Goal: Task Accomplishment & Management: Manage account settings

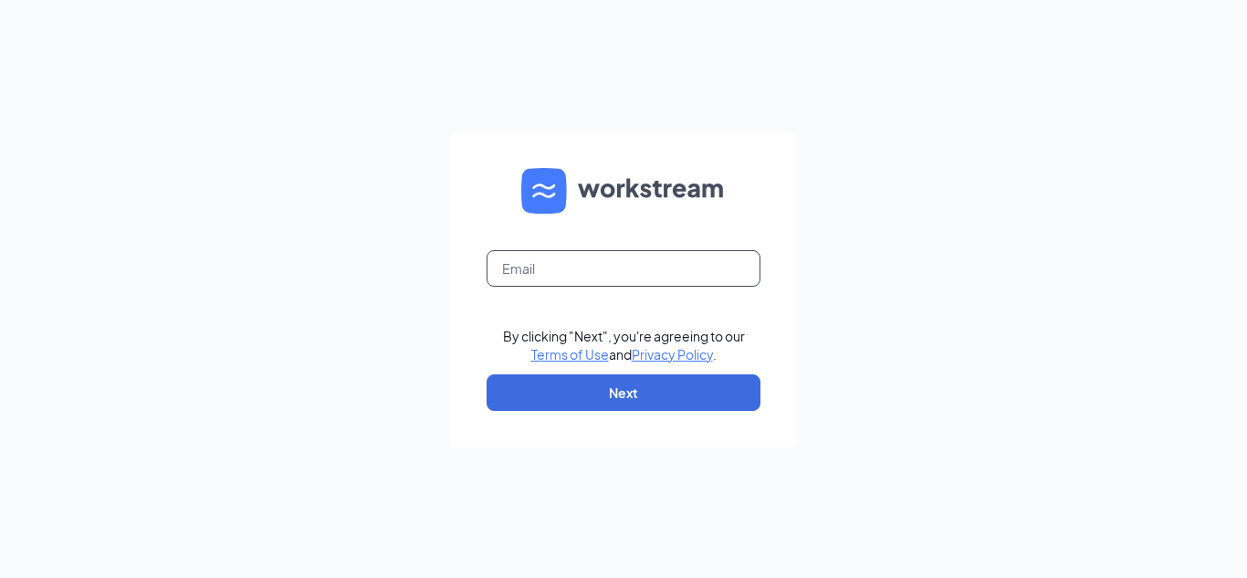
click at [536, 267] on input "text" at bounding box center [624, 268] width 274 height 37
type input "[EMAIL_ADDRESS][DOMAIN_NAME]"
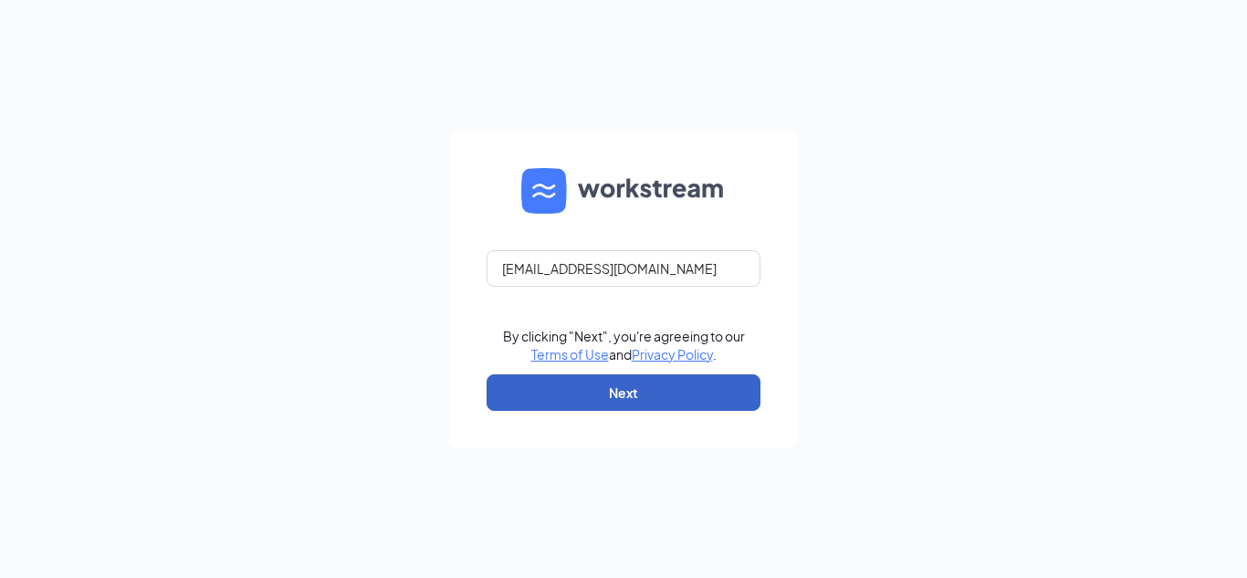
click at [642, 386] on button "Next" at bounding box center [624, 392] width 274 height 37
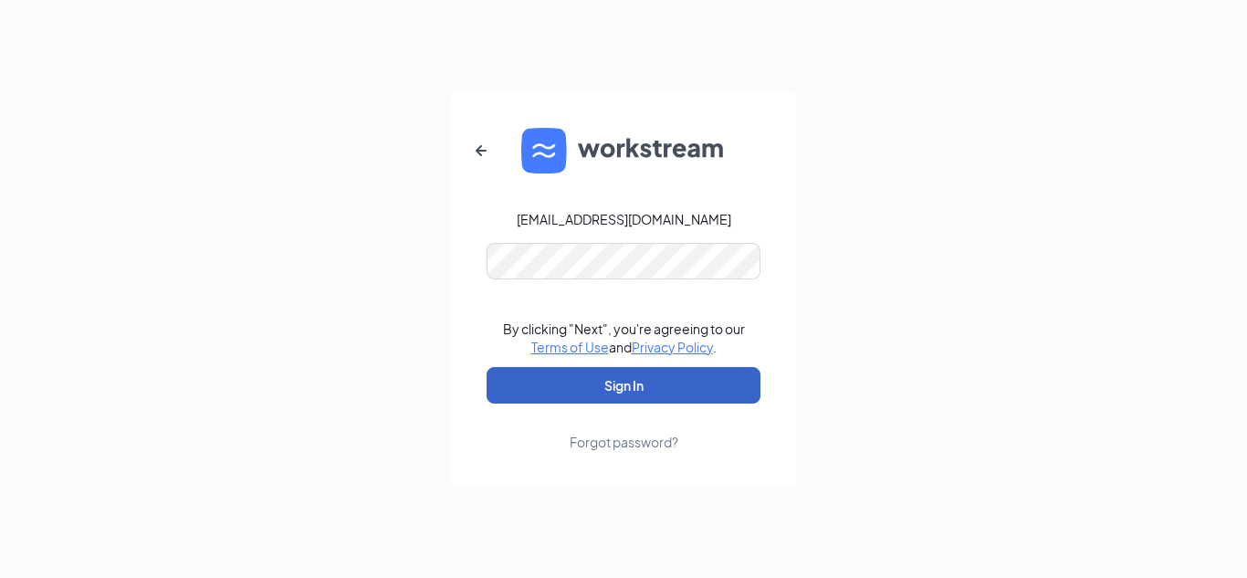
click at [645, 383] on button "Sign In" at bounding box center [624, 385] width 274 height 37
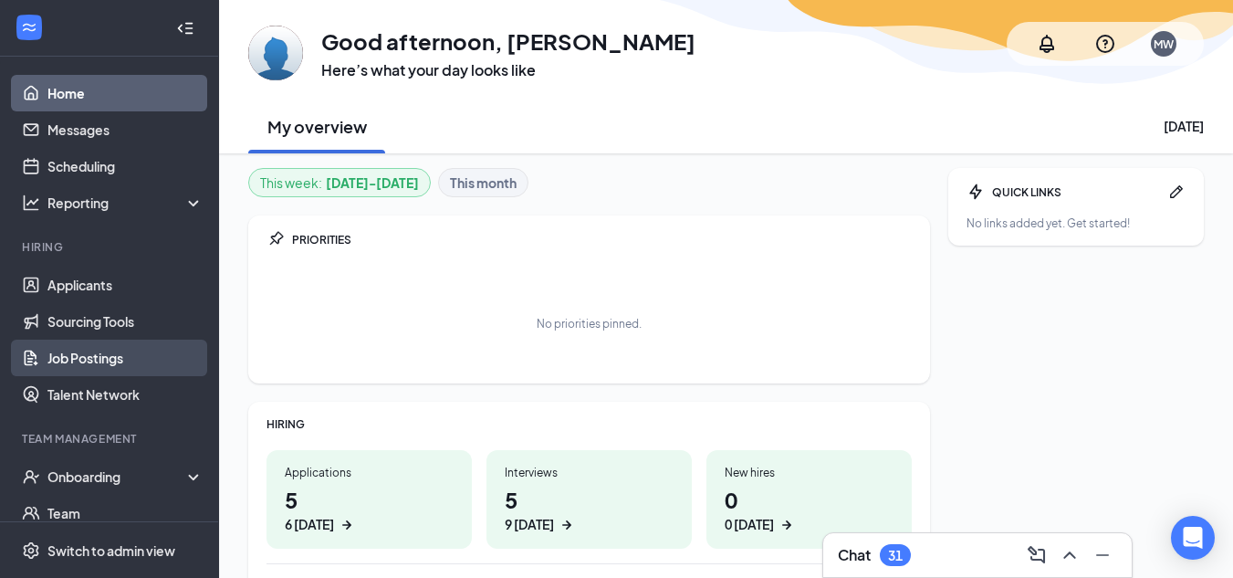
click at [88, 355] on link "Job Postings" at bounding box center [125, 358] width 156 height 37
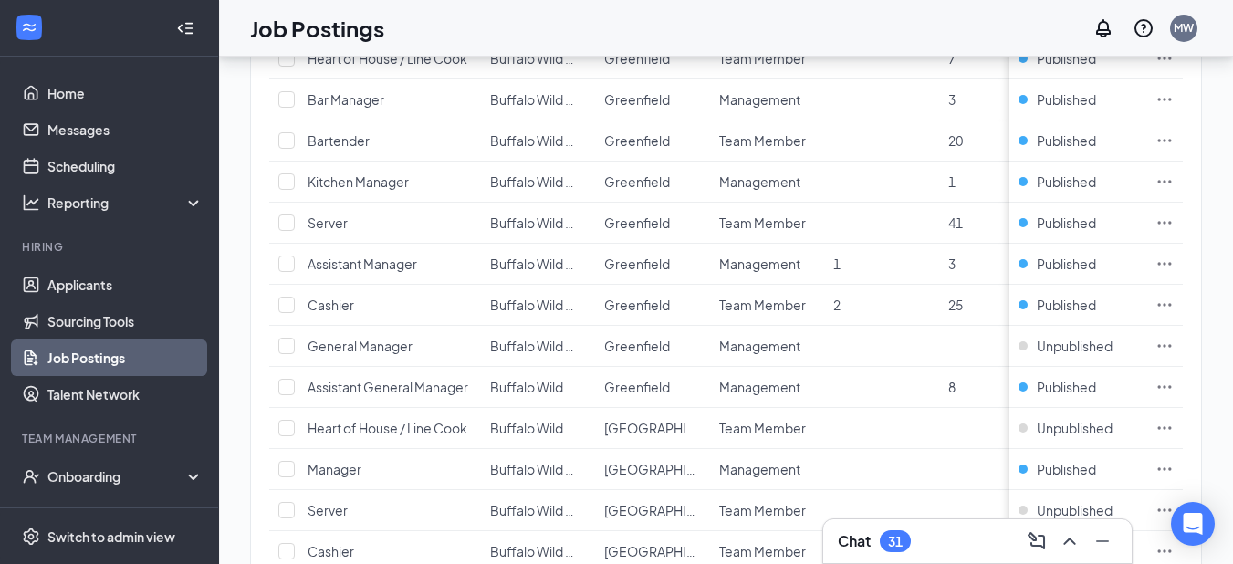
scroll to position [1962, 0]
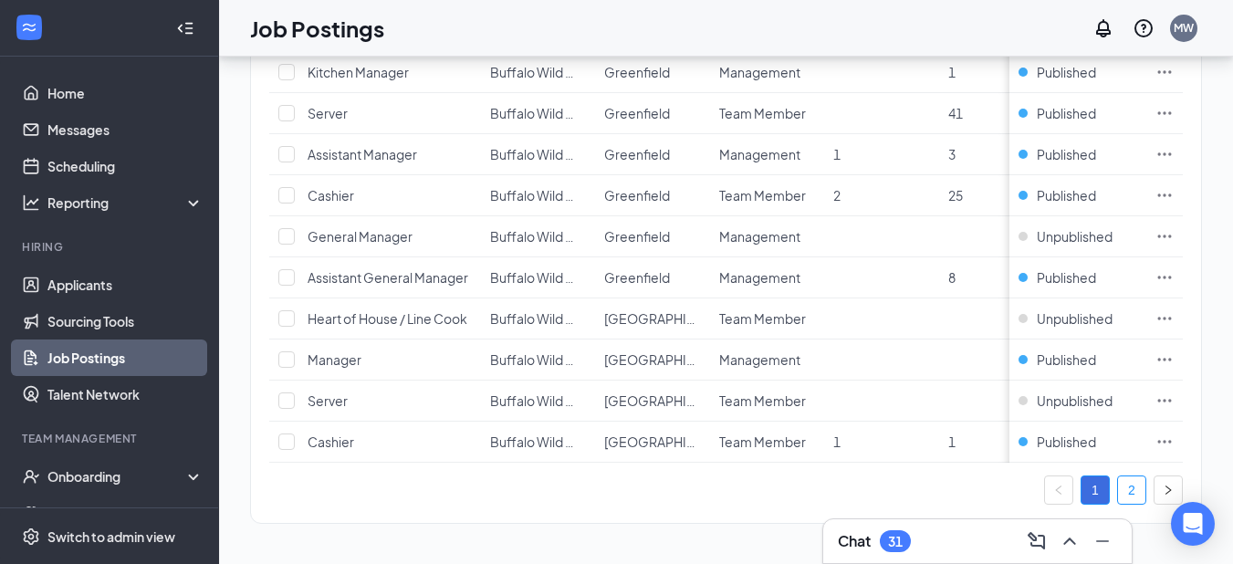
click at [1144, 491] on link "2" at bounding box center [1131, 490] width 27 height 27
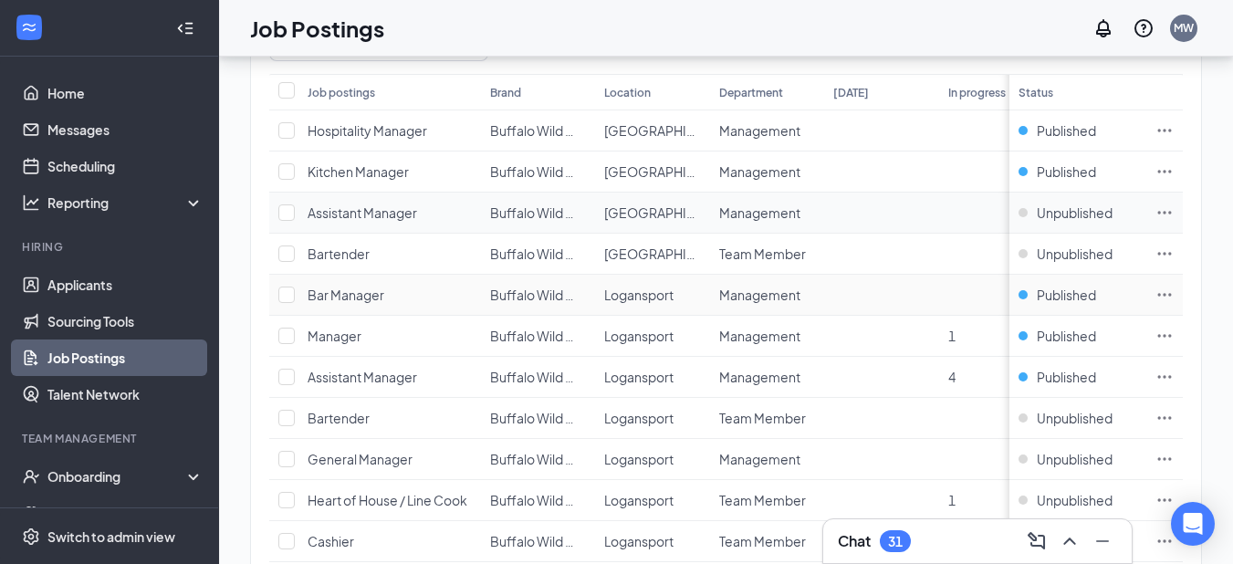
scroll to position [274, 0]
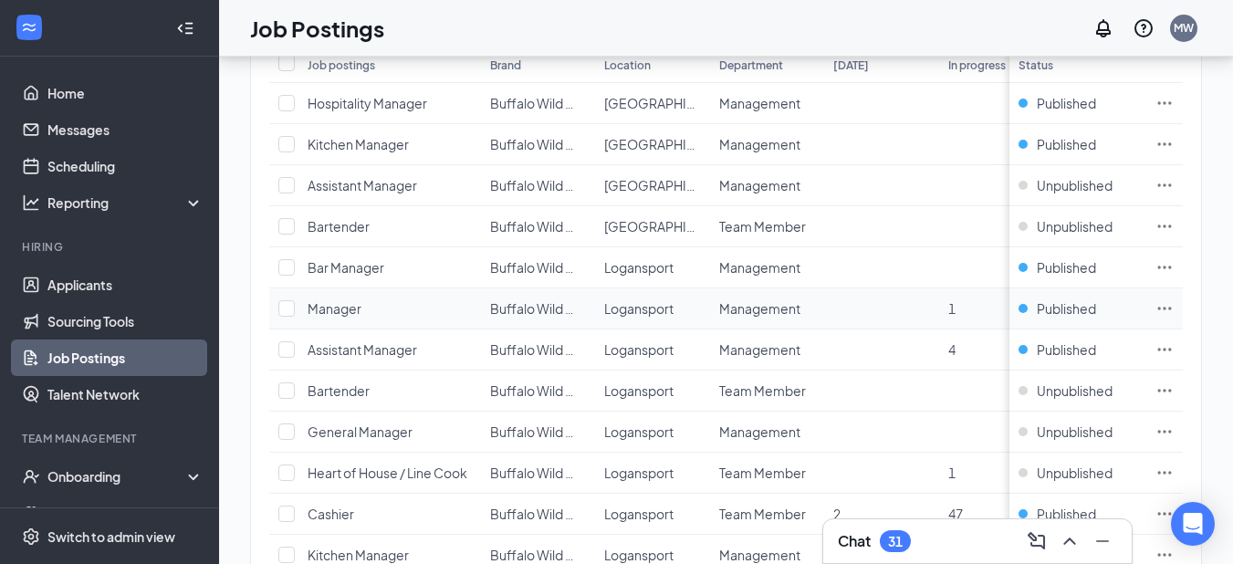
click at [1174, 309] on icon "Ellipses" at bounding box center [1165, 308] width 18 height 18
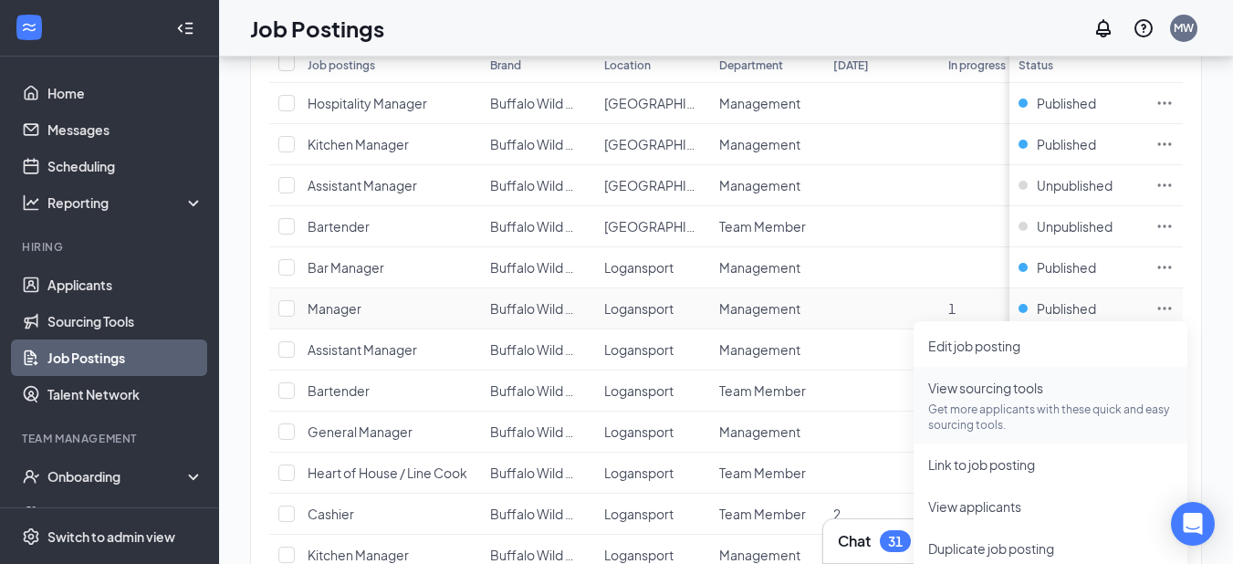
scroll to position [365, 0]
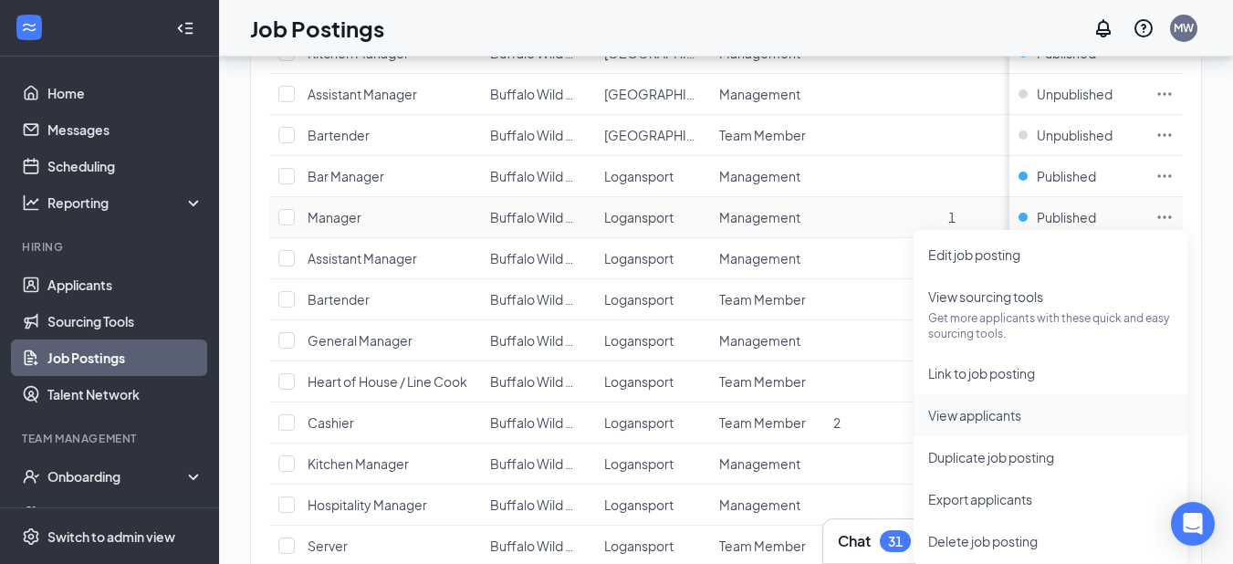
click at [1012, 414] on span "View applicants" at bounding box center [974, 415] width 93 height 16
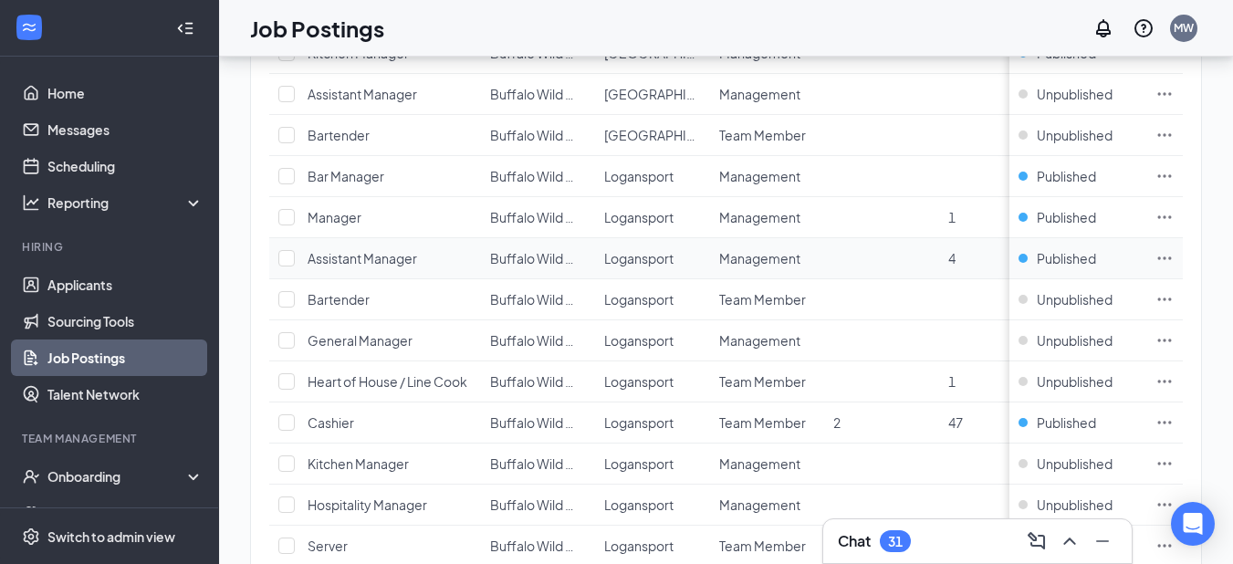
click at [1172, 258] on icon "Ellipses" at bounding box center [1166, 258] width 14 height 3
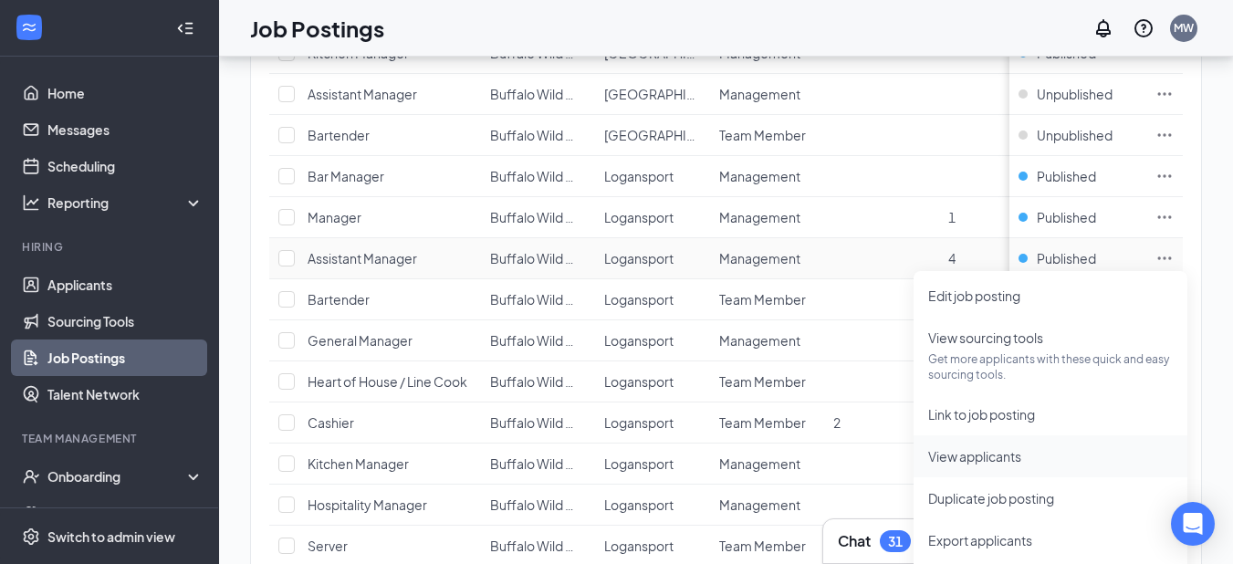
click at [997, 454] on span "View applicants" at bounding box center [974, 456] width 93 height 16
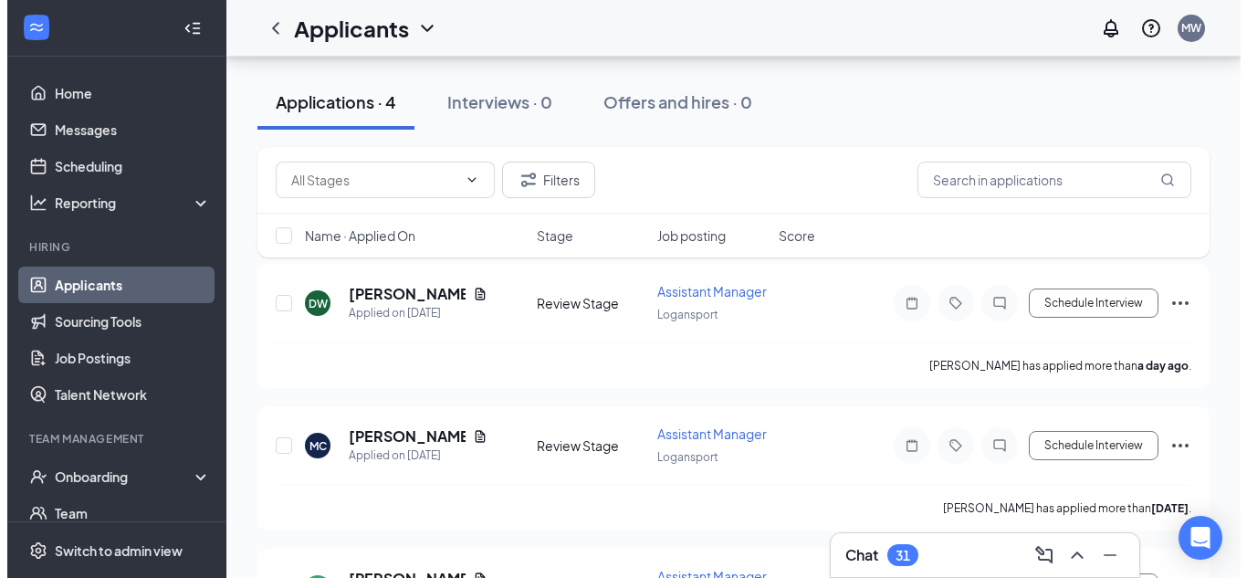
scroll to position [183, 0]
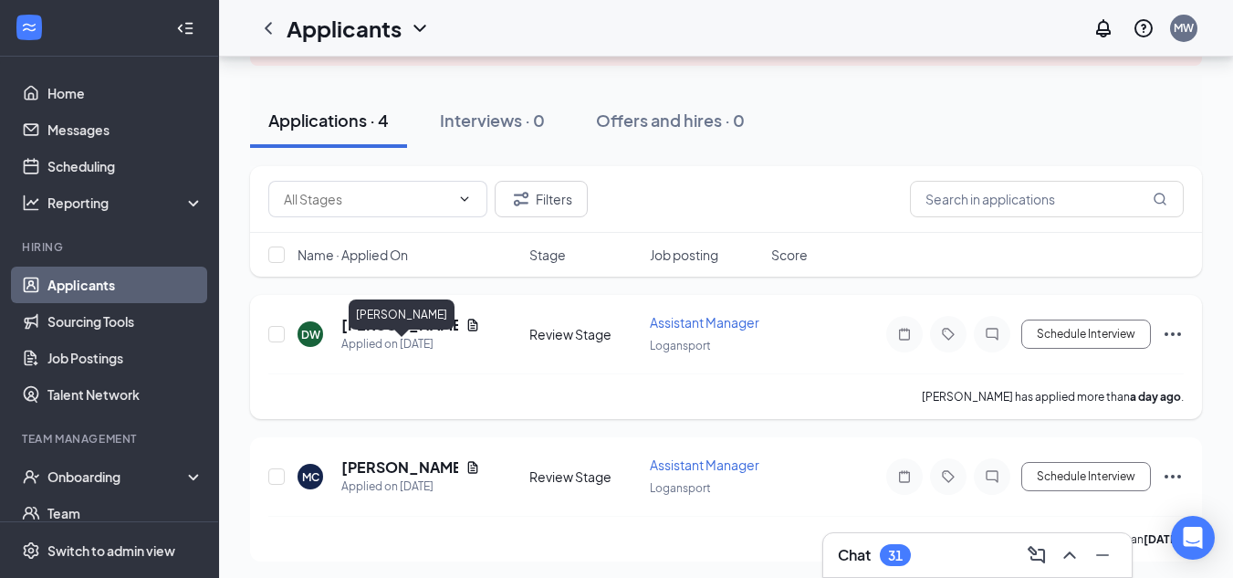
click at [371, 335] on h5 "[PERSON_NAME]" at bounding box center [399, 325] width 117 height 20
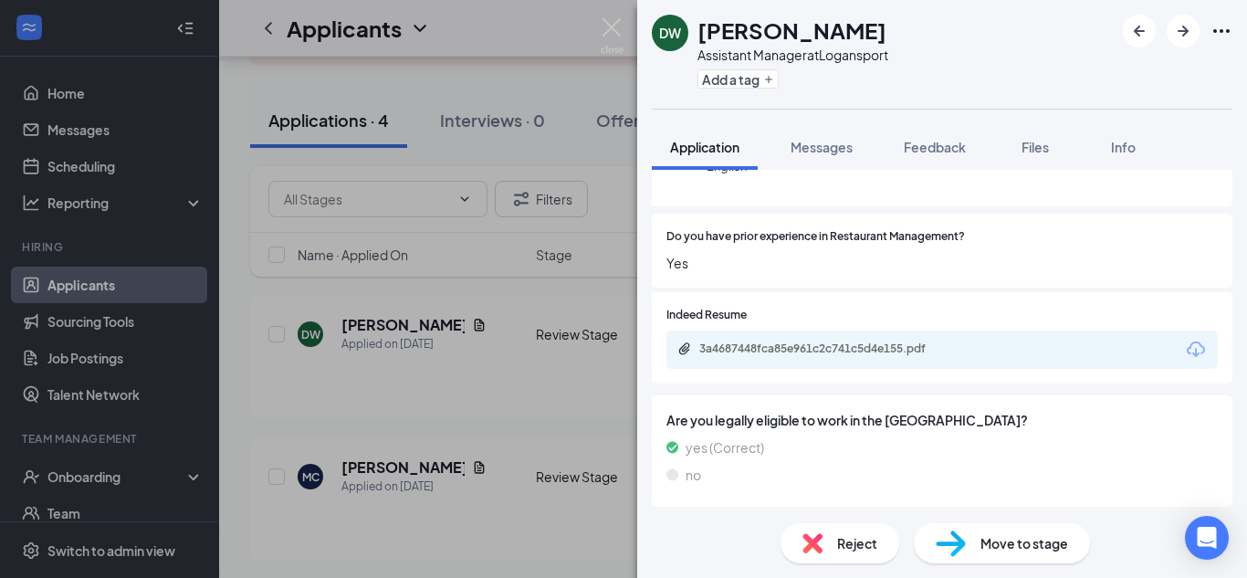
scroll to position [274, 0]
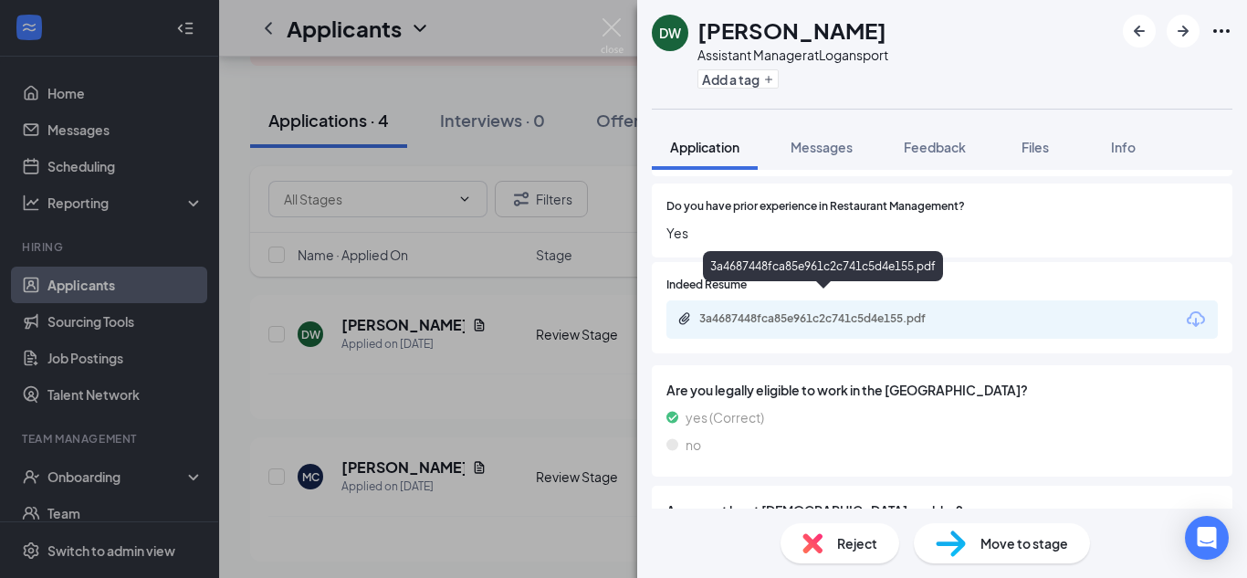
click div "3a4687448fca85e961c2c741c5d4e155.pdf"
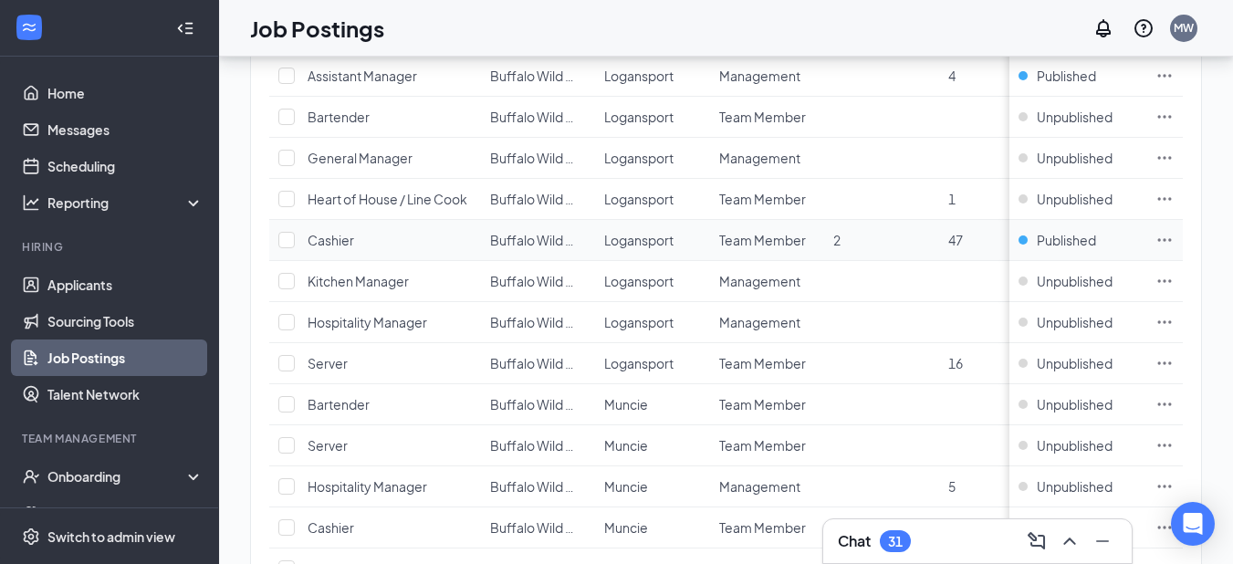
scroll to position [456, 0]
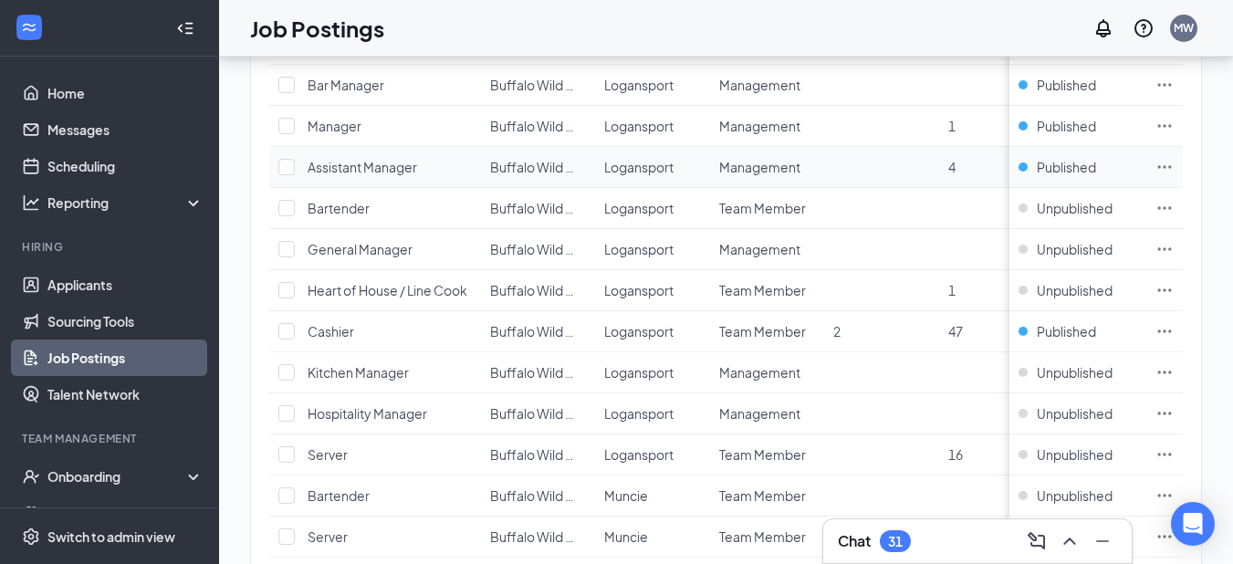
click at [1172, 167] on icon "Ellipses" at bounding box center [1166, 166] width 14 height 3
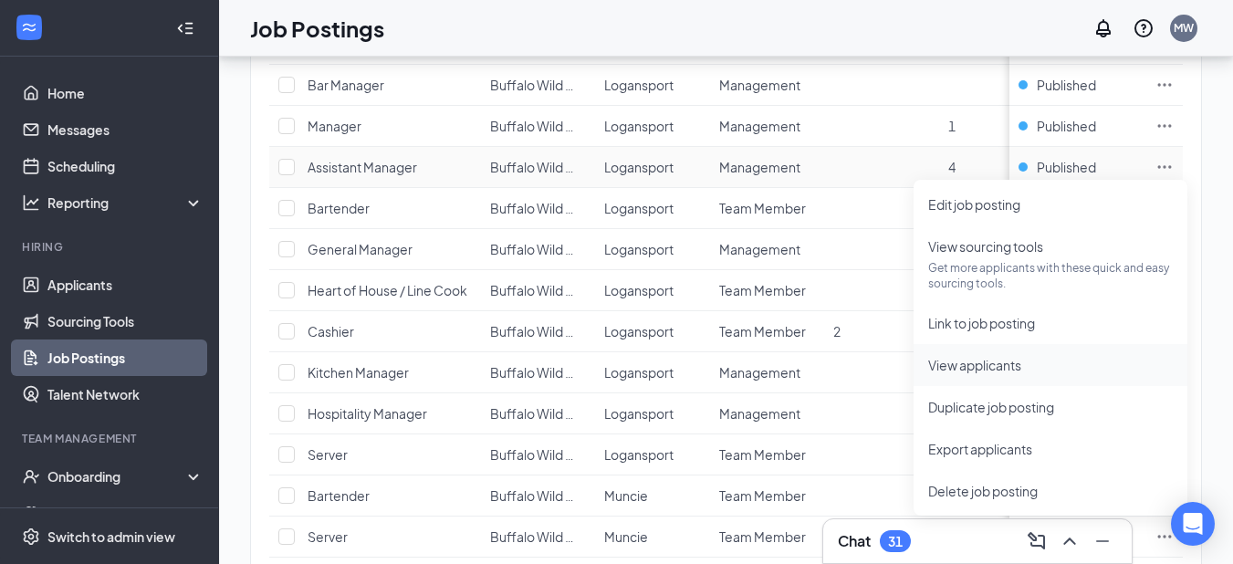
click at [983, 364] on span "View applicants" at bounding box center [974, 365] width 93 height 16
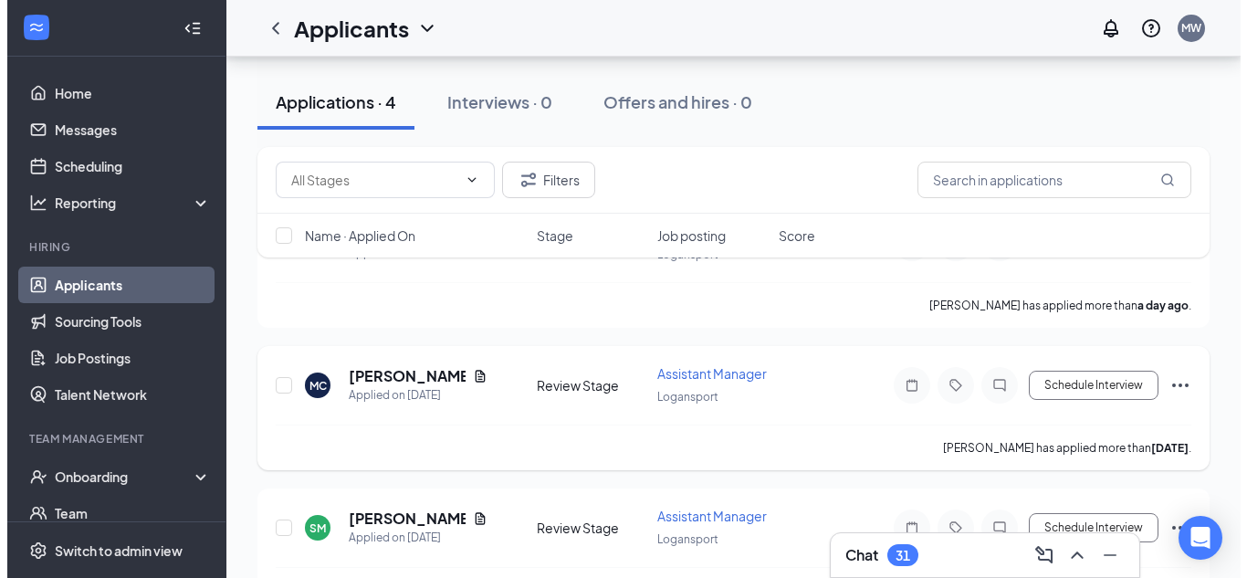
scroll to position [183, 0]
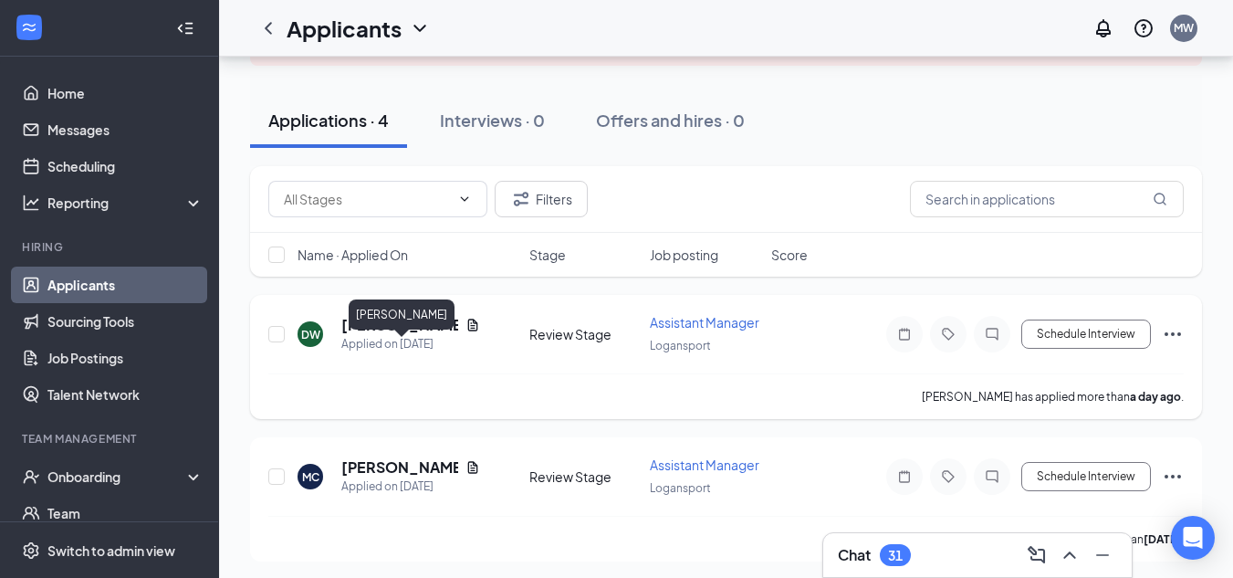
click at [415, 335] on h5 "[PERSON_NAME]" at bounding box center [399, 325] width 117 height 20
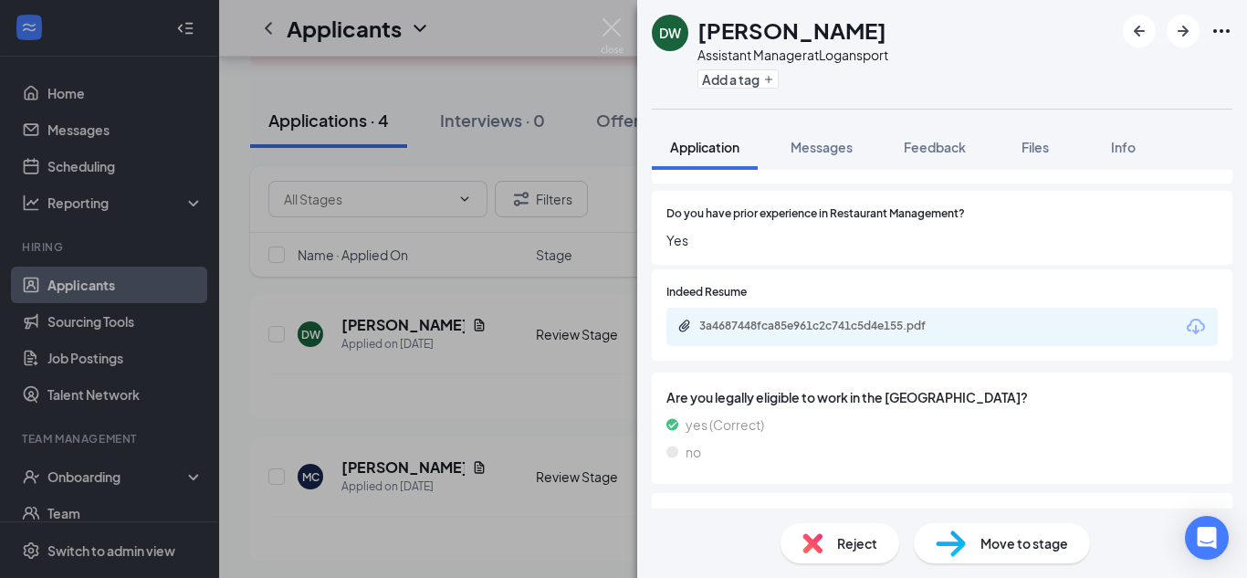
scroll to position [274, 0]
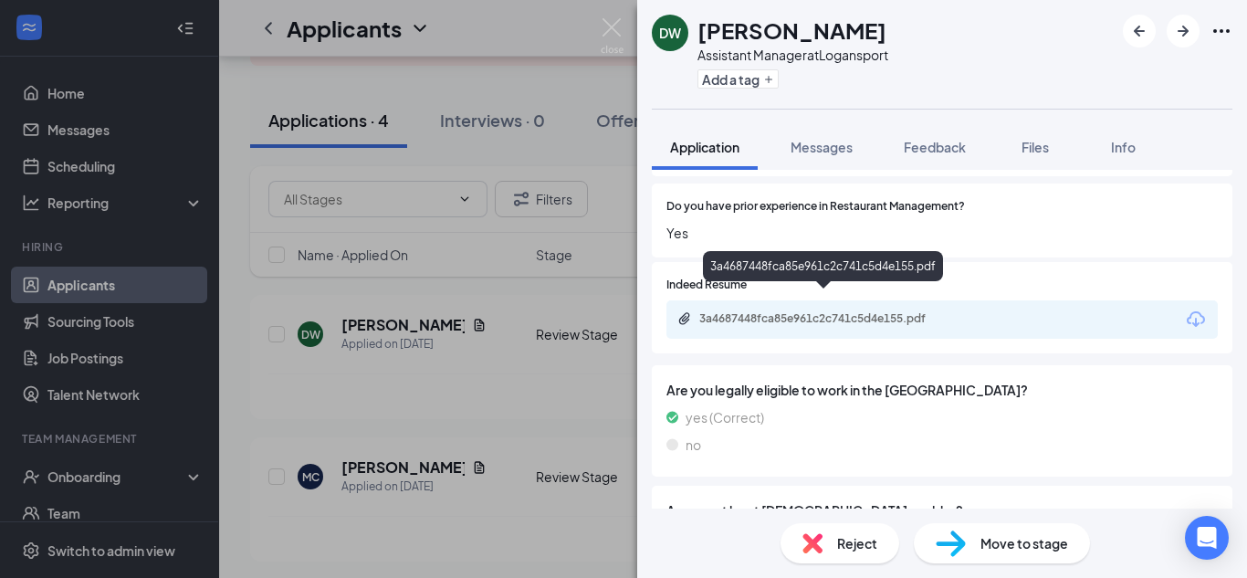
click at [830, 311] on div "3a4687448fca85e961c2c741c5d4e155.pdf" at bounding box center [827, 318] width 256 height 15
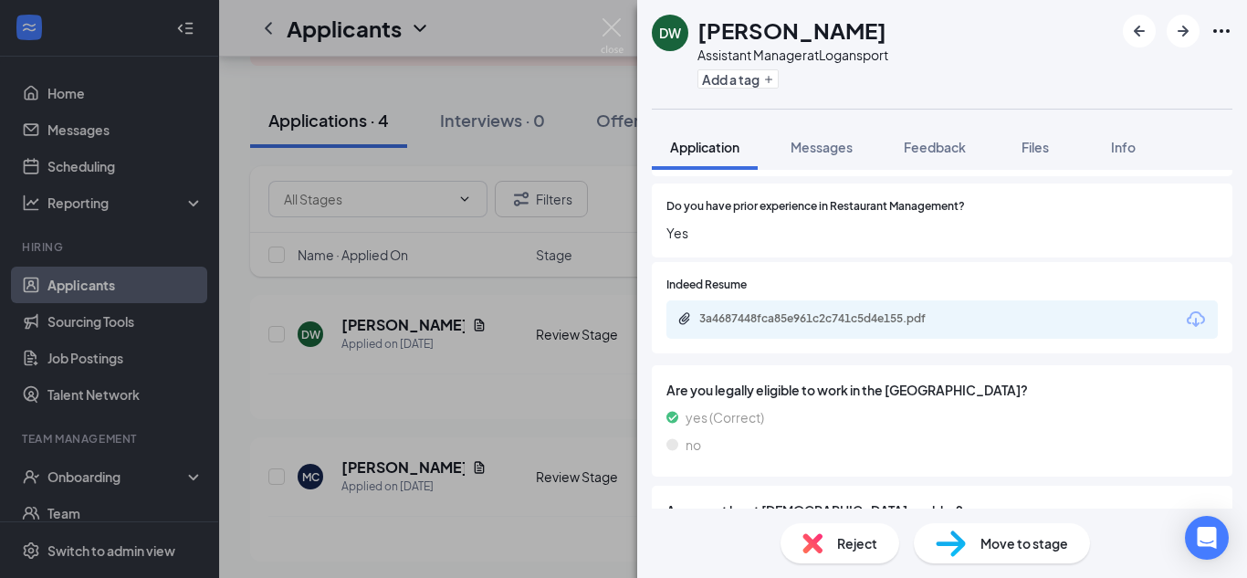
click at [471, 405] on div "DW [PERSON_NAME] Assistant Manager at Logansport Add a tag Application Messages…" at bounding box center [623, 289] width 1247 height 578
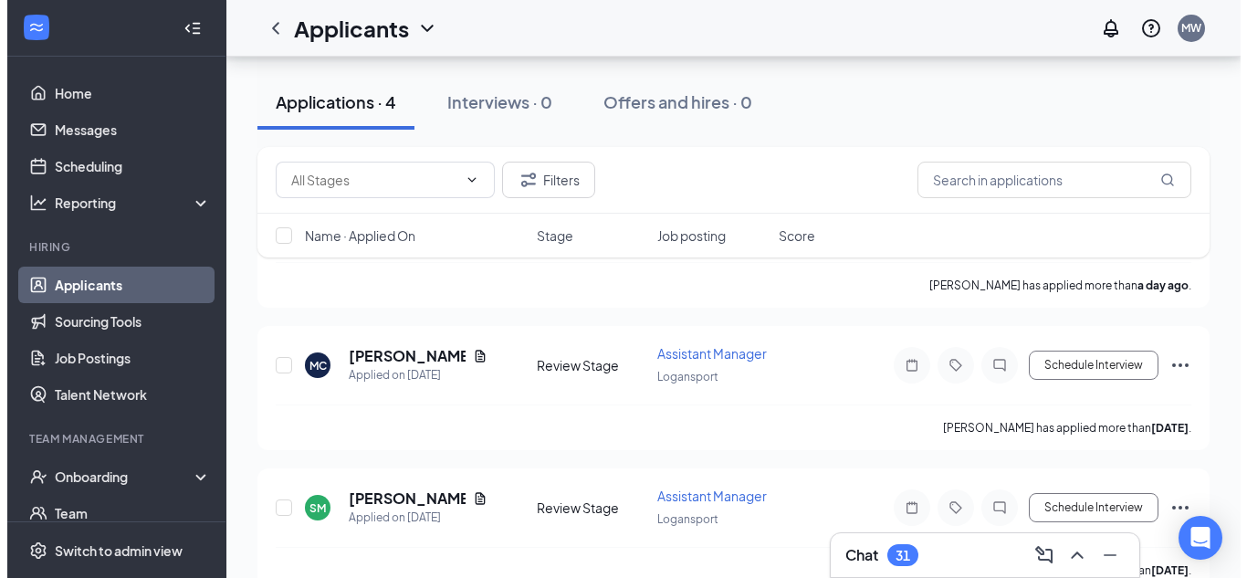
scroll to position [365, 0]
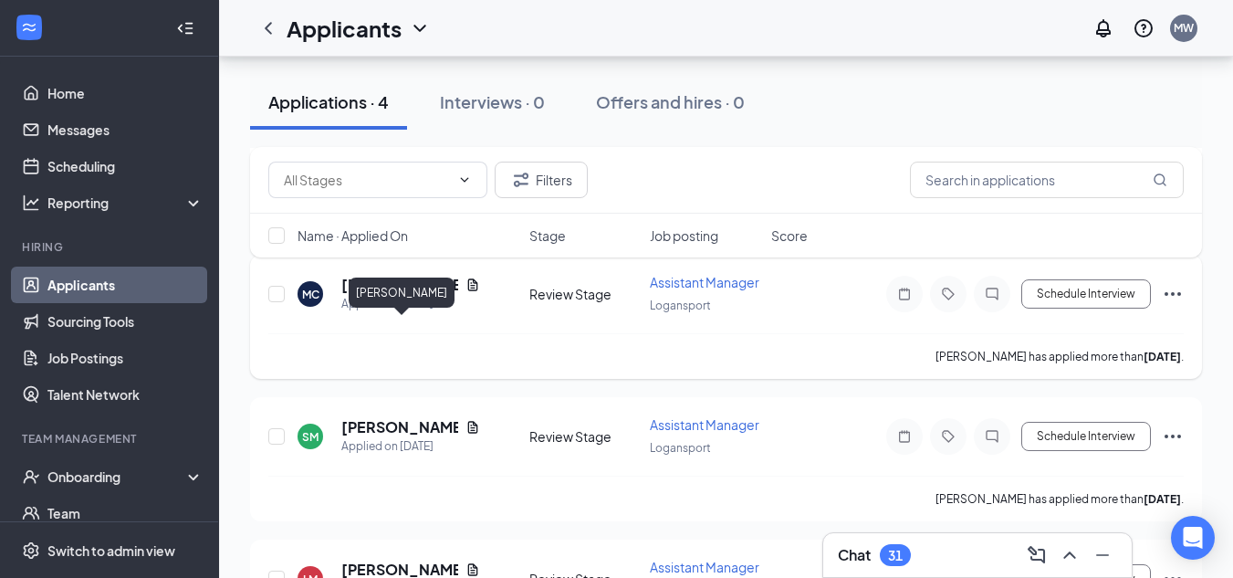
click at [390, 295] on h5 "[PERSON_NAME]" at bounding box center [399, 285] width 117 height 20
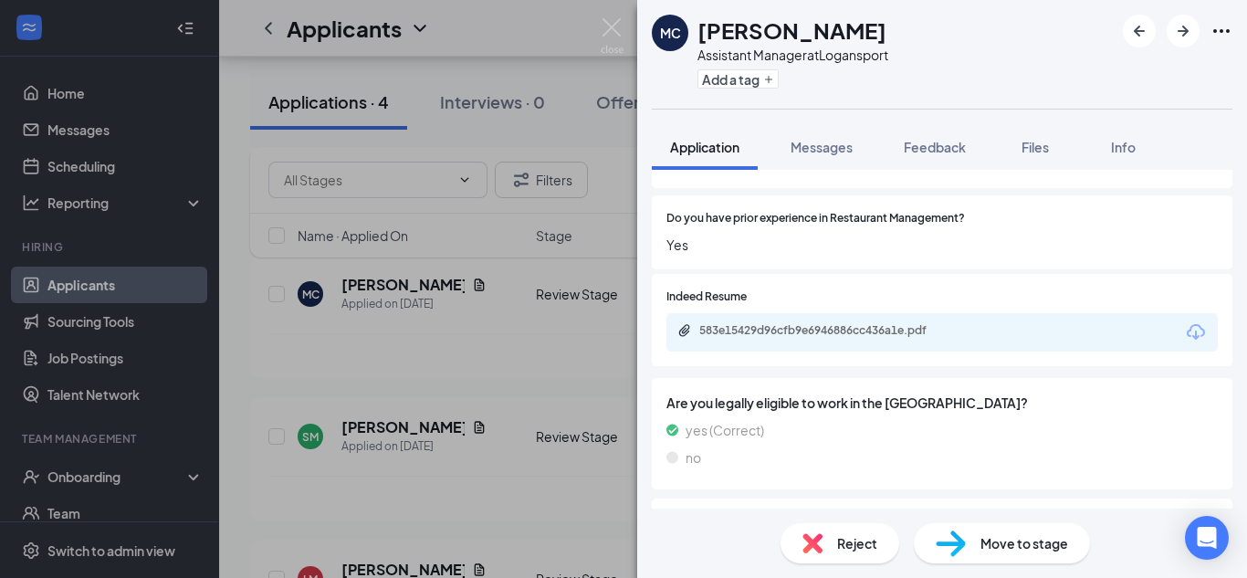
scroll to position [274, 0]
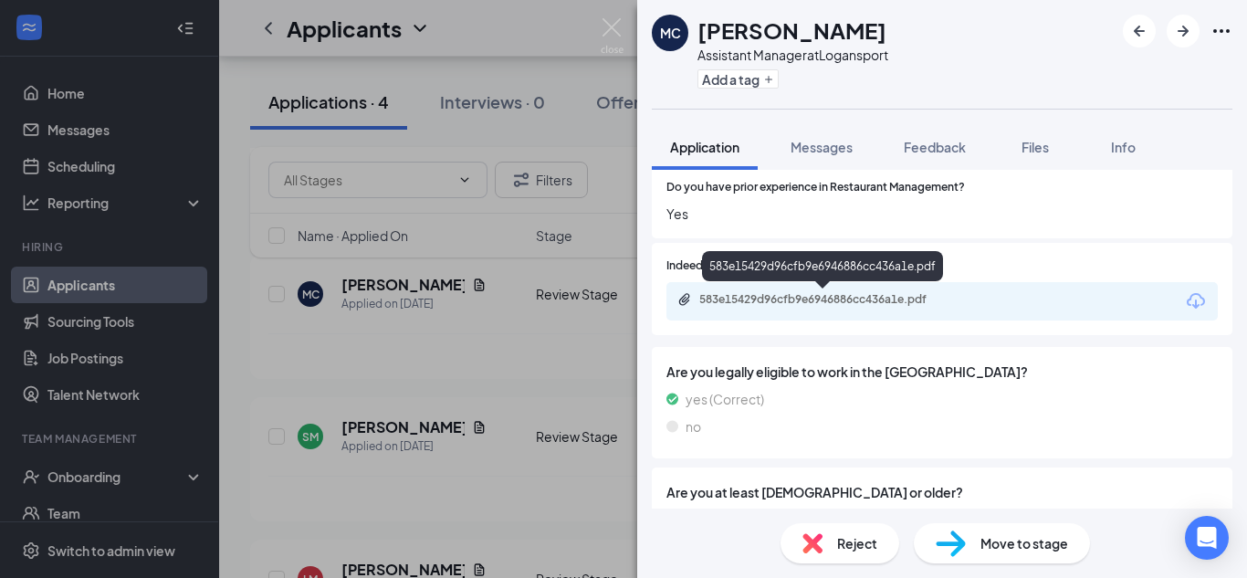
click at [839, 296] on div "583e15429d96cfb9e6946886cc436a1e.pdf" at bounding box center [827, 299] width 256 height 15
